Goal: Information Seeking & Learning: Learn about a topic

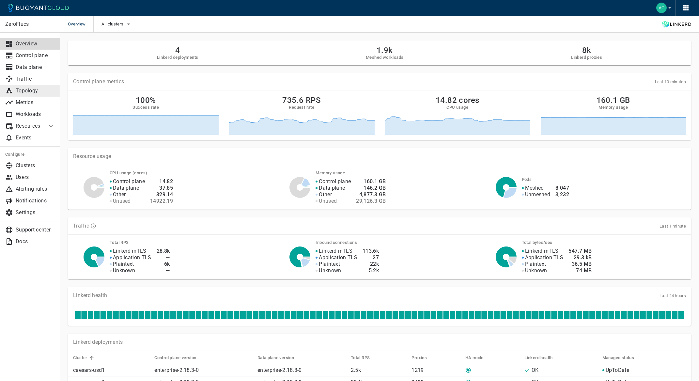
click at [30, 92] on p "Topology" at bounding box center [35, 90] width 39 height 7
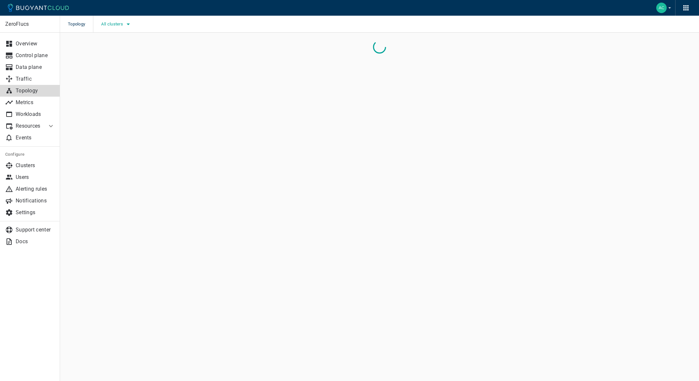
click at [116, 21] on button "All clusters" at bounding box center [116, 24] width 31 height 10
click at [140, 54] on span "caesars-ust1" at bounding box center [132, 57] width 31 height 7
click at [115, 54] on input "caesars-ust1" at bounding box center [111, 57] width 8 height 8
checkbox input "true"
drag, startPoint x: 231, startPoint y: 109, endPoint x: 222, endPoint y: 107, distance: 9.3
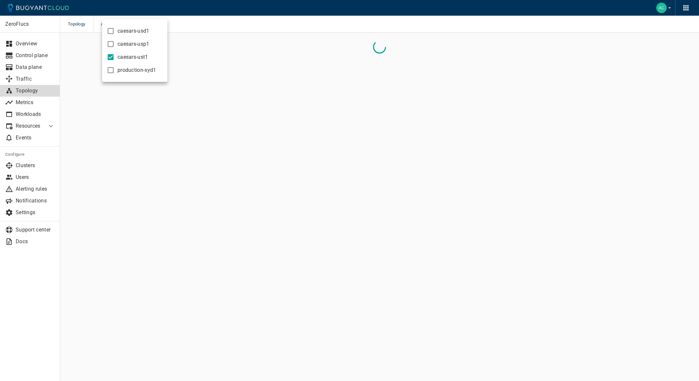
click at [231, 109] on div at bounding box center [349, 190] width 699 height 381
click at [21, 100] on p "Metrics" at bounding box center [35, 102] width 39 height 7
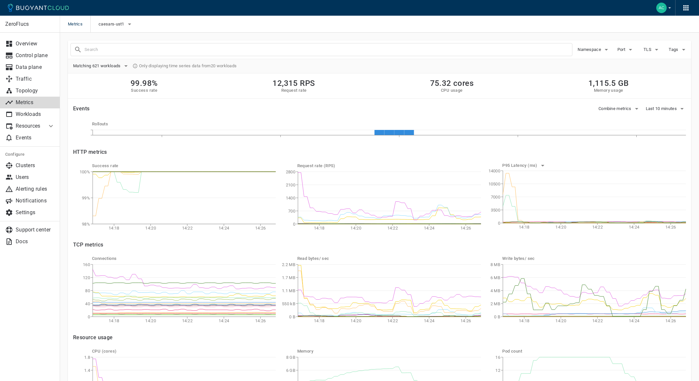
drag, startPoint x: 144, startPoint y: 23, endPoint x: 139, endPoint y: 37, distance: 14.1
click at [143, 25] on div "Metrics caesars-ust1" at bounding box center [379, 24] width 639 height 17
click at [139, 45] on input "text" at bounding box center [328, 49] width 487 height 9
type input "topology"
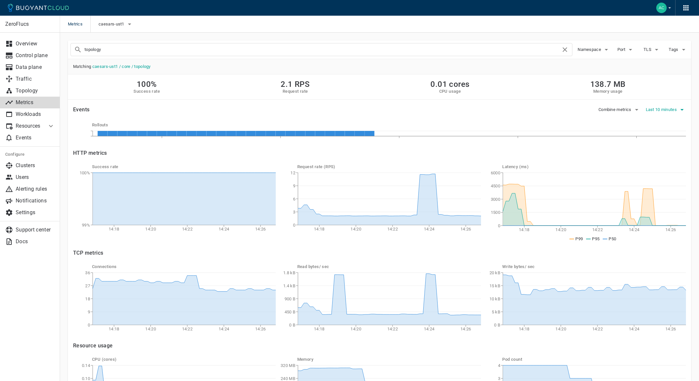
click at [673, 114] on button "Last 10 minutes" at bounding box center [666, 110] width 40 height 10
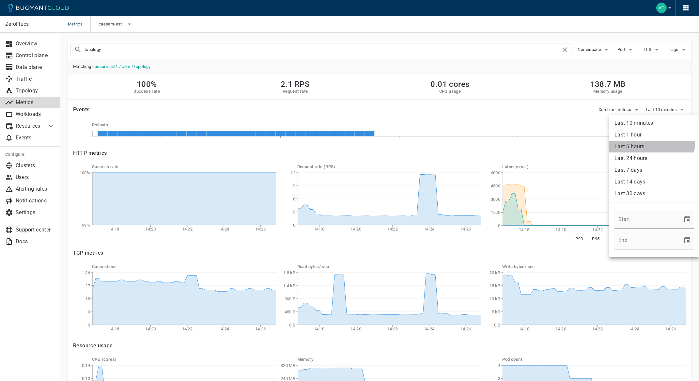
click at [650, 143] on li "Last 6 hours" at bounding box center [654, 147] width 90 height 12
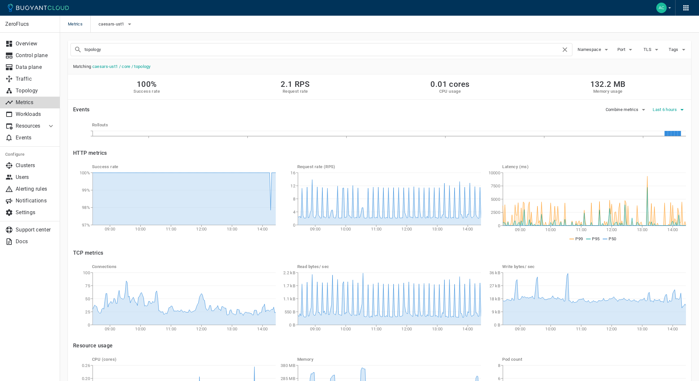
click at [665, 111] on span "Last 6 hours" at bounding box center [665, 109] width 25 height 5
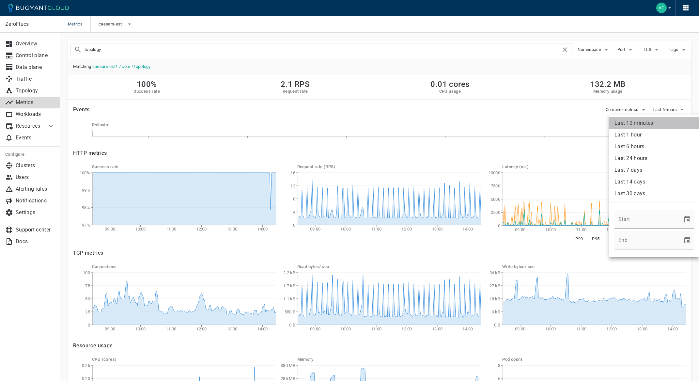
click at [657, 124] on li "Last 10 minutes" at bounding box center [654, 123] width 90 height 12
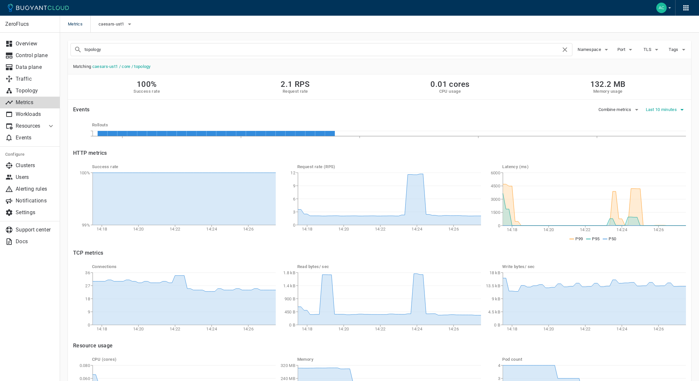
click at [666, 111] on span "Last 10 minutes" at bounding box center [662, 109] width 33 height 5
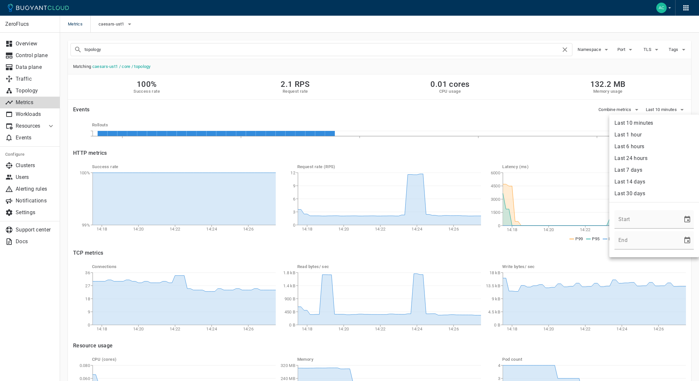
click at [657, 138] on li "Last 1 hour" at bounding box center [654, 135] width 90 height 12
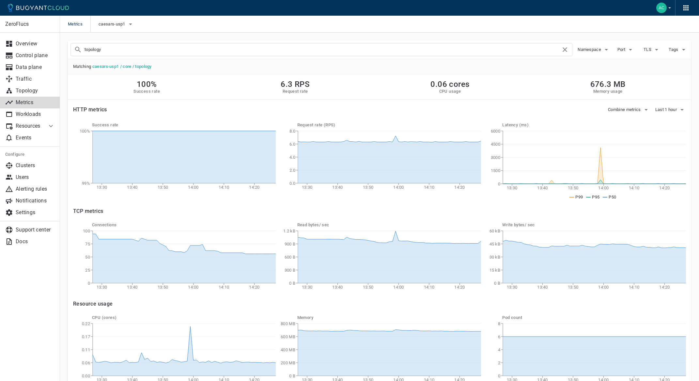
drag, startPoint x: 315, startPoint y: 43, endPoint x: 312, endPoint y: 45, distance: 4.0
click at [315, 43] on div "topology" at bounding box center [321, 49] width 502 height 13
click at [312, 46] on input "topology" at bounding box center [323, 49] width 476 height 9
type input "opticodds-mapper"
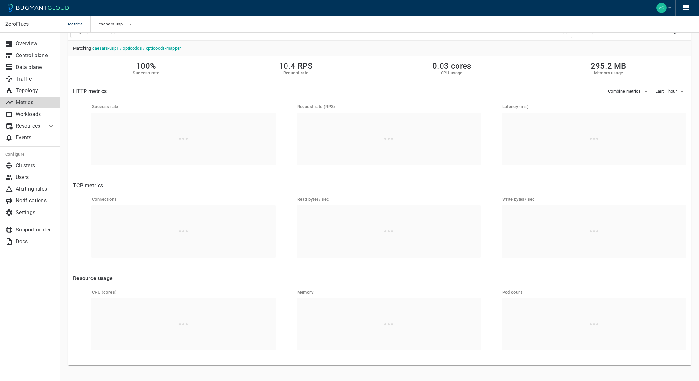
scroll to position [19, 0]
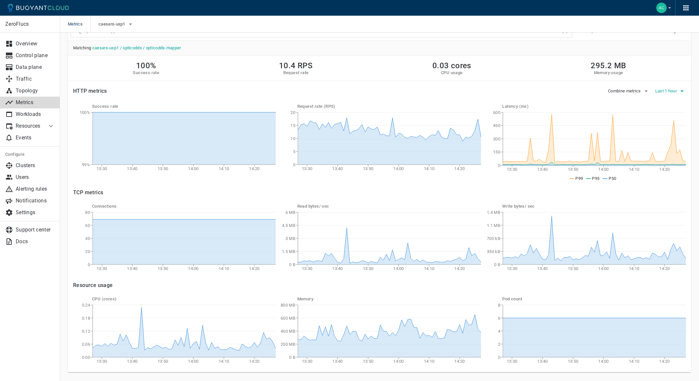
click at [672, 88] on span "Last 1 hour" at bounding box center [666, 90] width 23 height 5
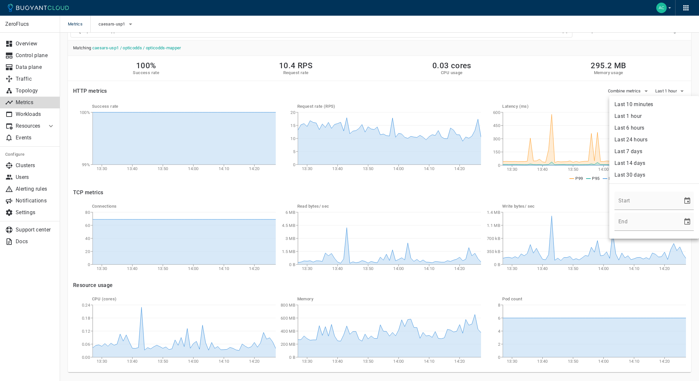
click at [652, 125] on li "Last 6 hours" at bounding box center [654, 128] width 90 height 12
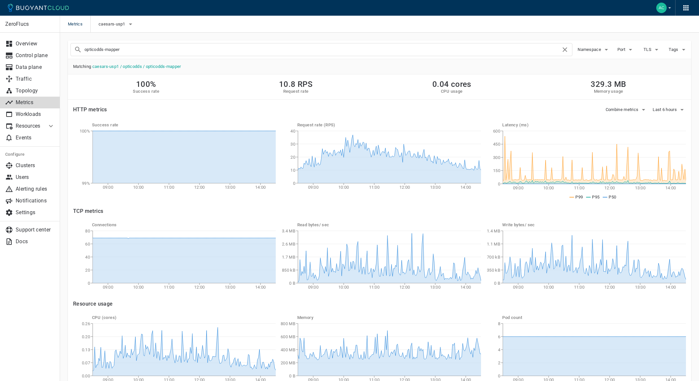
scroll to position [36, 0]
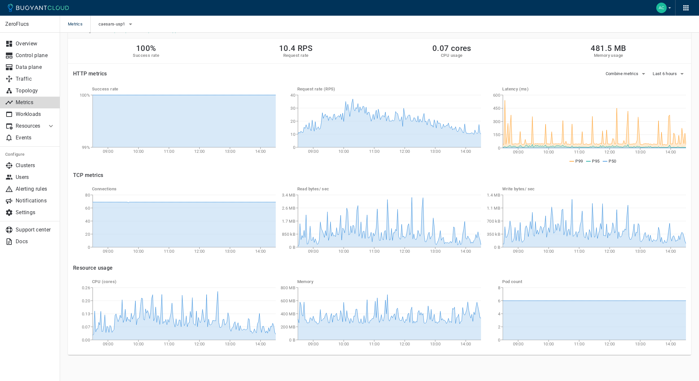
drag, startPoint x: 46, startPoint y: 106, endPoint x: 83, endPoint y: 109, distance: 37.6
click at [46, 106] on link "Metrics" at bounding box center [30, 103] width 60 height 12
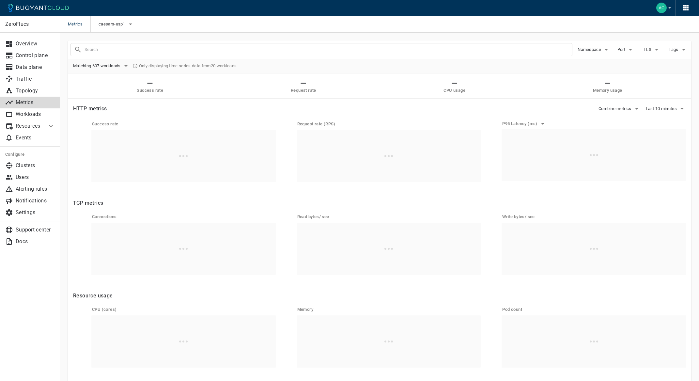
click at [105, 47] on input "text" at bounding box center [328, 49] width 487 height 9
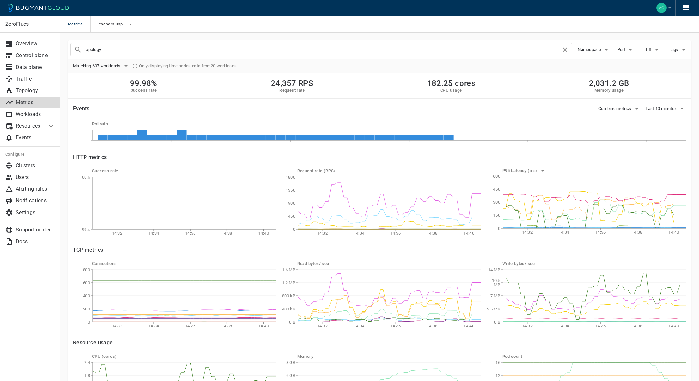
type input "topology"
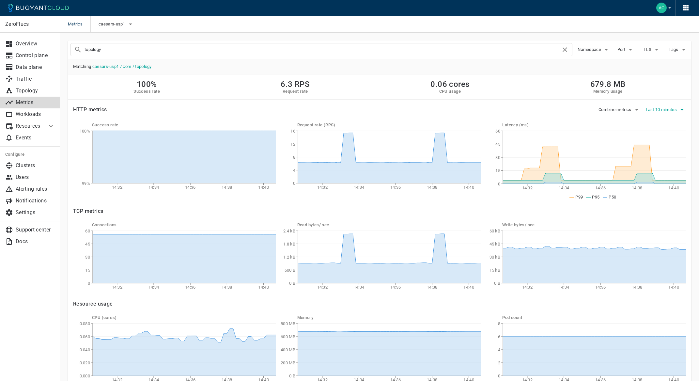
click at [649, 109] on span "Last 10 minutes" at bounding box center [662, 109] width 33 height 5
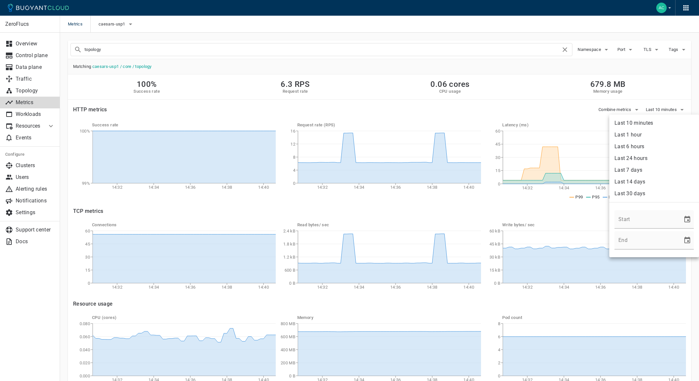
click at [572, 117] on div at bounding box center [349, 190] width 699 height 381
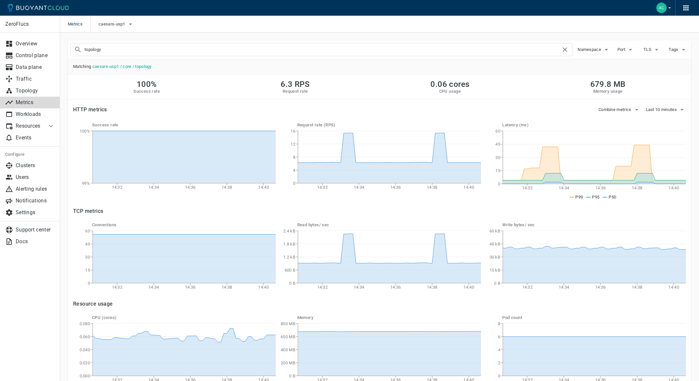
click at [653, 115] on div "Success rate 14:32 14:34 14:36 14:38 14:40 99% 100% Request rate (RPS) 14:32 14…" at bounding box center [374, 156] width 623 height 88
click at [658, 111] on span "Last 10 minutes" at bounding box center [662, 109] width 33 height 5
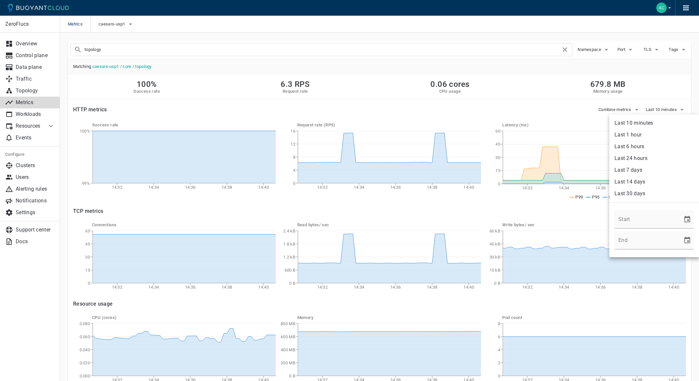
click at [644, 138] on li "Last 1 hour" at bounding box center [654, 135] width 90 height 12
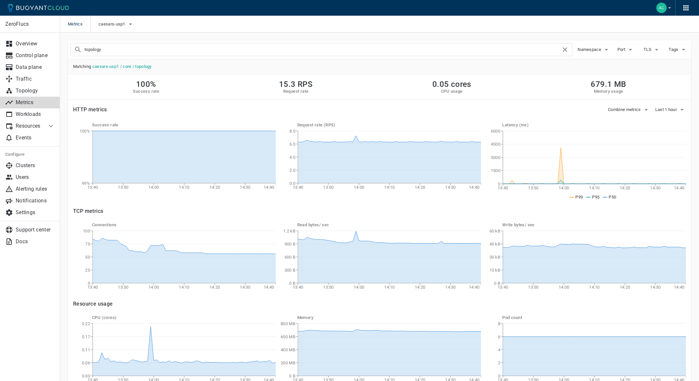
click at [655, 105] on button "Last 1 hour" at bounding box center [670, 110] width 31 height 10
